Goal: Transaction & Acquisition: Purchase product/service

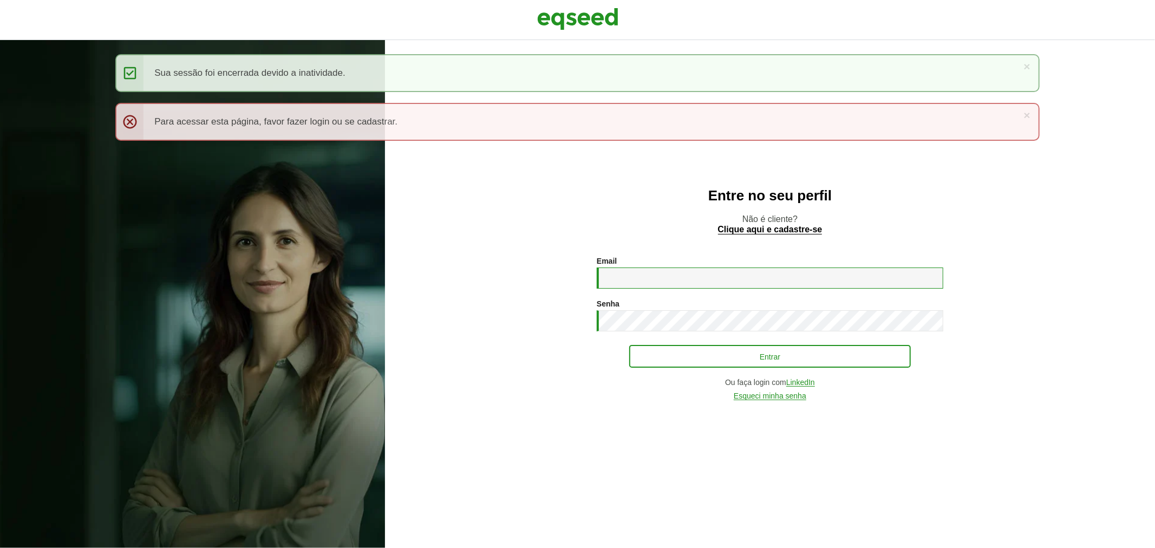
type input "**********"
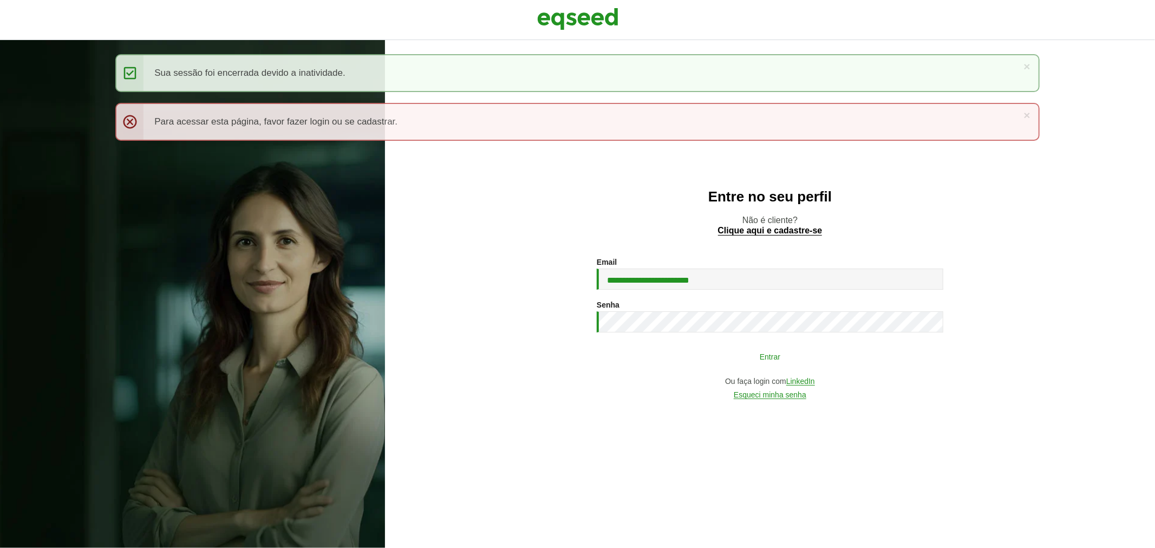
click at [635, 354] on button "Entrar" at bounding box center [770, 356] width 282 height 21
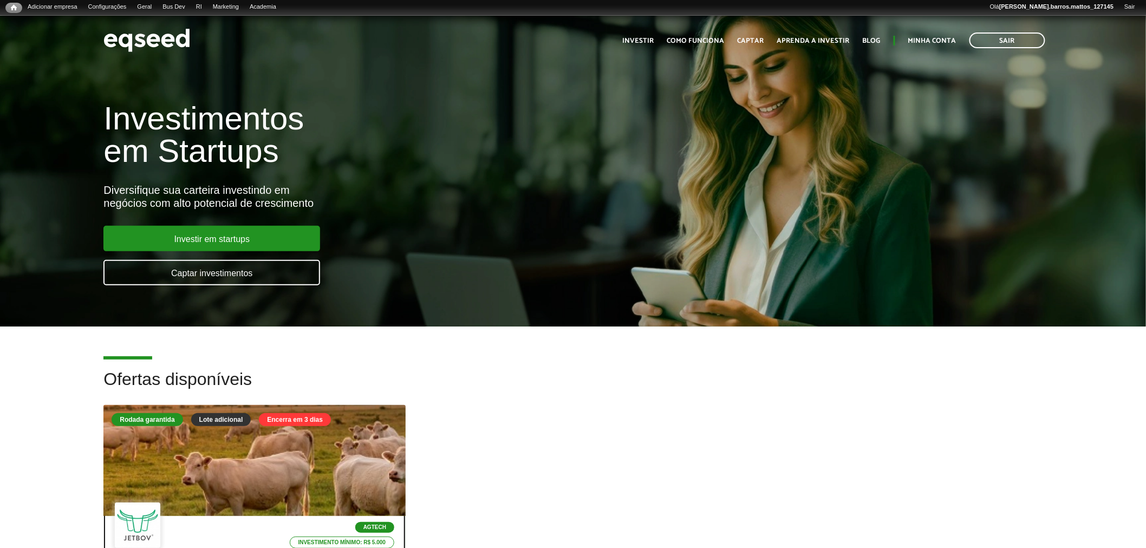
click at [285, 459] on div at bounding box center [255, 460] width 362 height 133
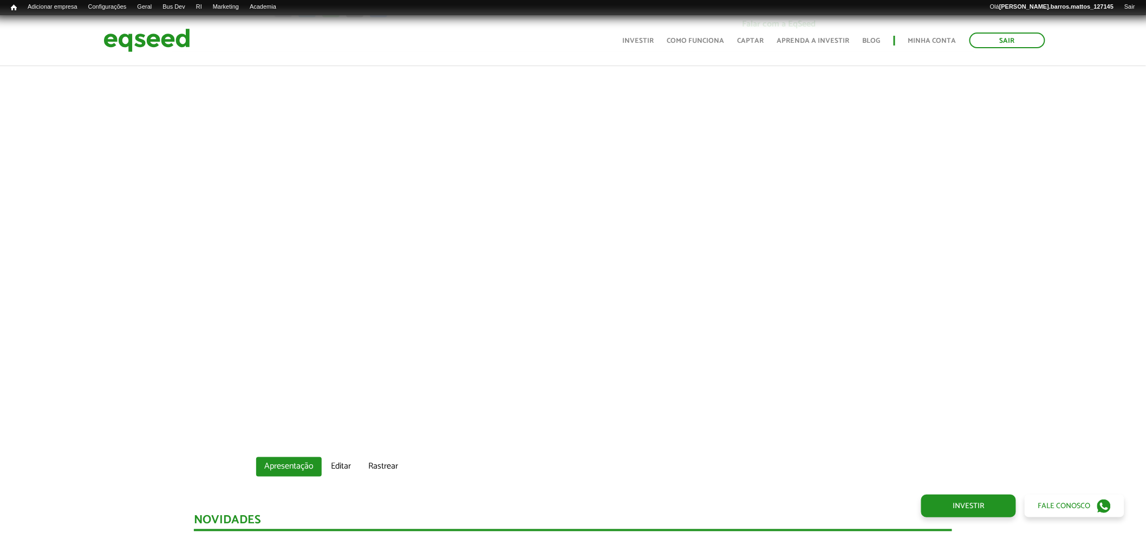
scroll to position [324, 0]
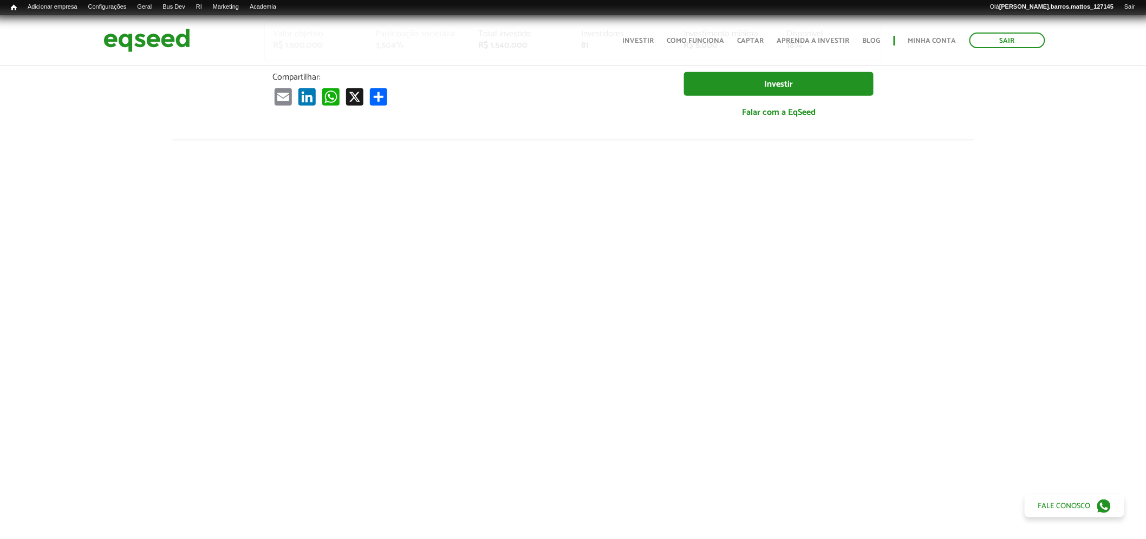
drag, startPoint x: 1154, startPoint y: 50, endPoint x: 1130, endPoint y: 94, distance: 50.4
click at [165, 50] on img at bounding box center [146, 40] width 87 height 29
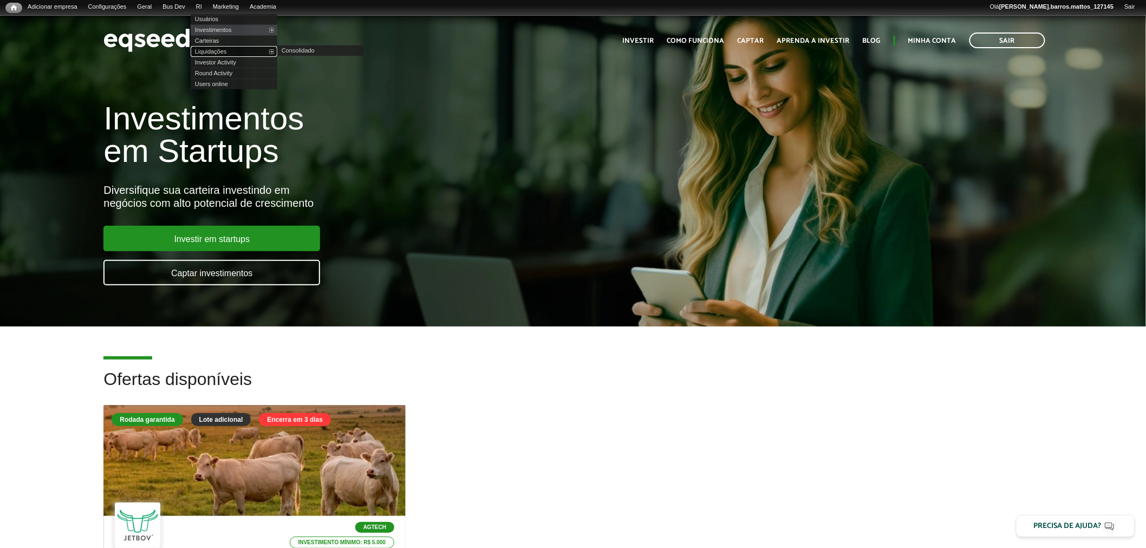
click at [215, 50] on link "Liquidações" at bounding box center [234, 51] width 87 height 11
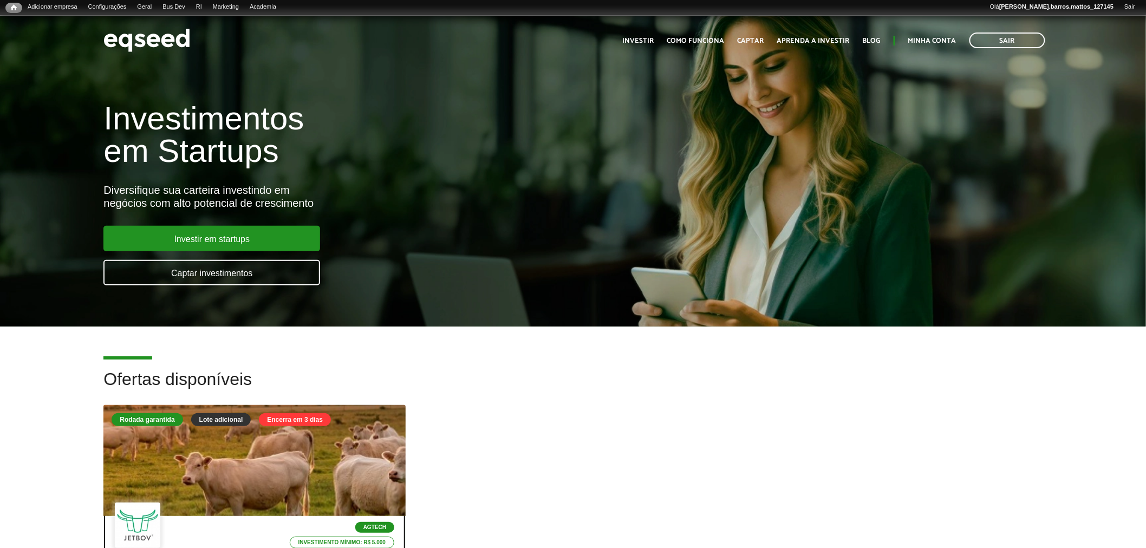
click at [311, 477] on div at bounding box center [255, 460] width 362 height 133
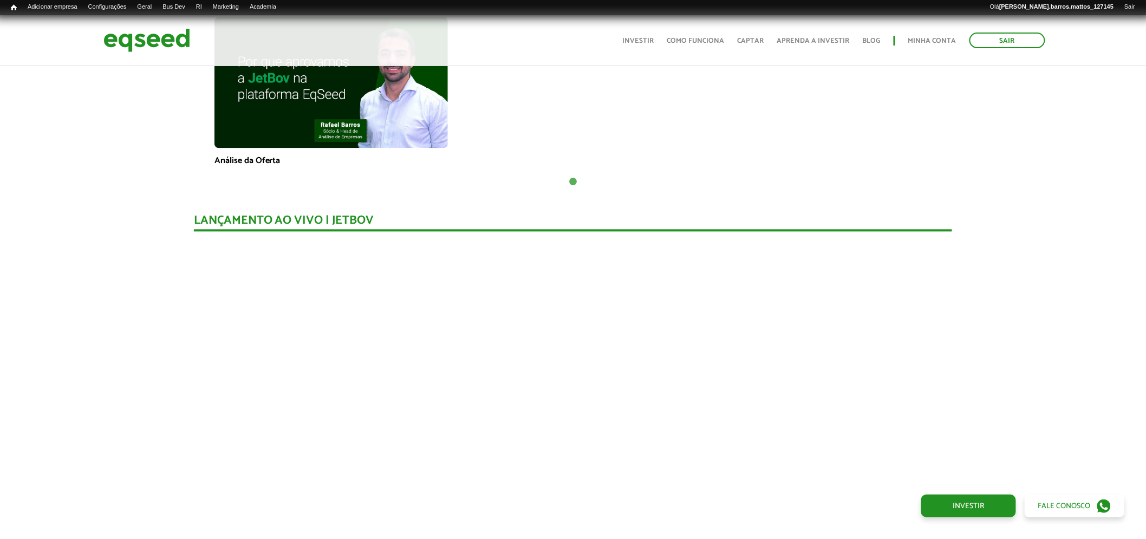
scroll to position [467, 0]
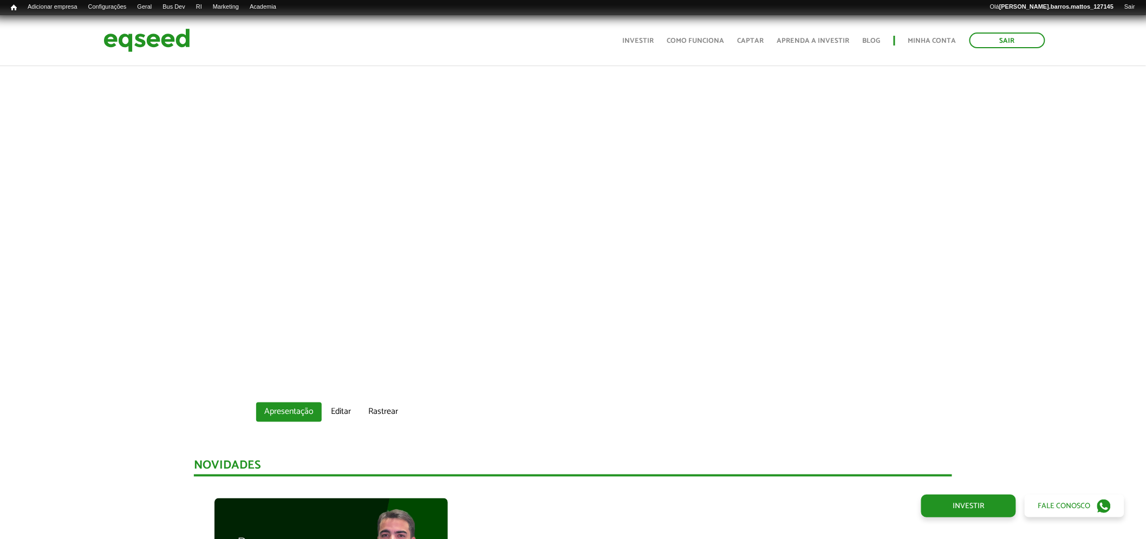
drag, startPoint x: 1154, startPoint y: 51, endPoint x: 1152, endPoint y: -73, distance: 124.5
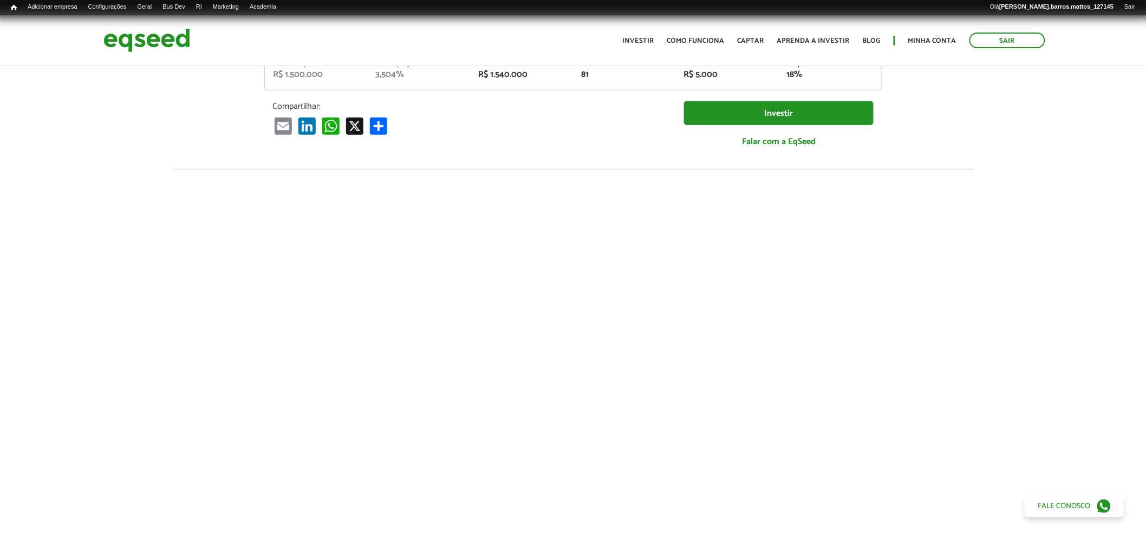
scroll to position [0, 0]
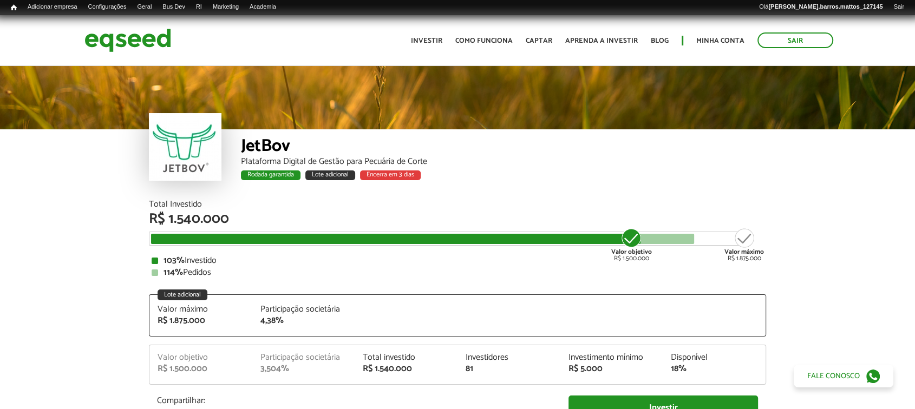
scroll to position [1283, 0]
